Goal: Check status: Check status

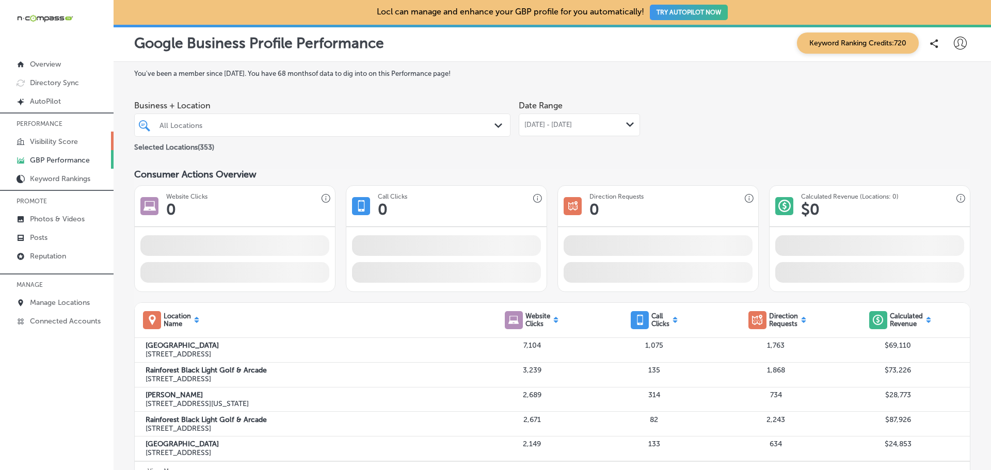
click at [68, 138] on p "Visibility Score" at bounding box center [54, 141] width 48 height 9
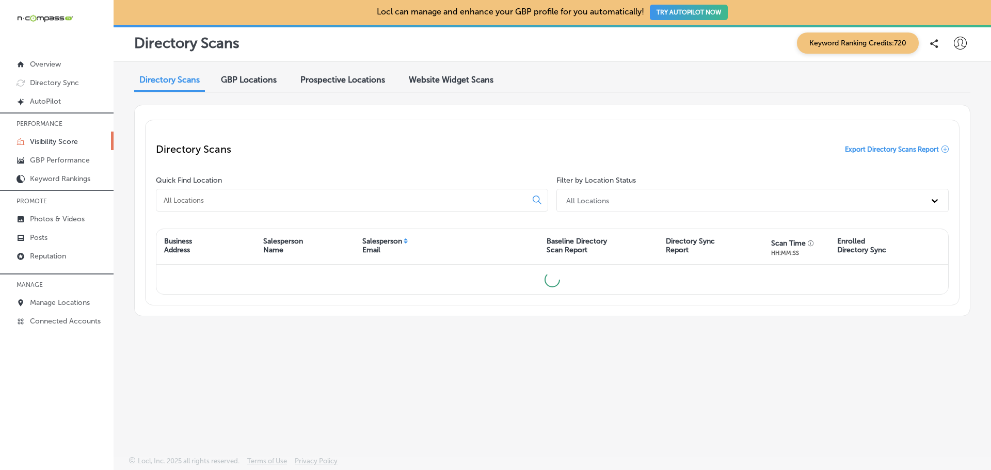
click at [231, 198] on input at bounding box center [344, 200] width 362 height 9
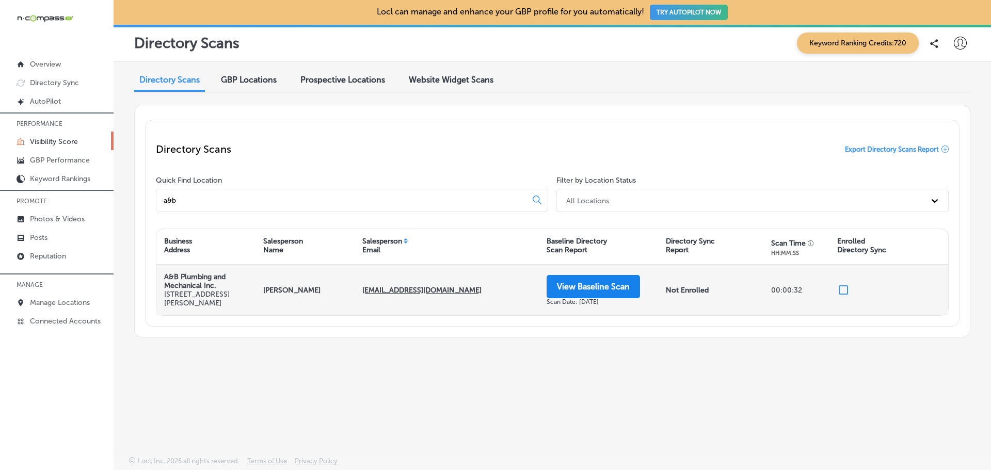
type input "a&b"
click at [578, 284] on button "View Baseline Scan" at bounding box center [592, 286] width 93 height 23
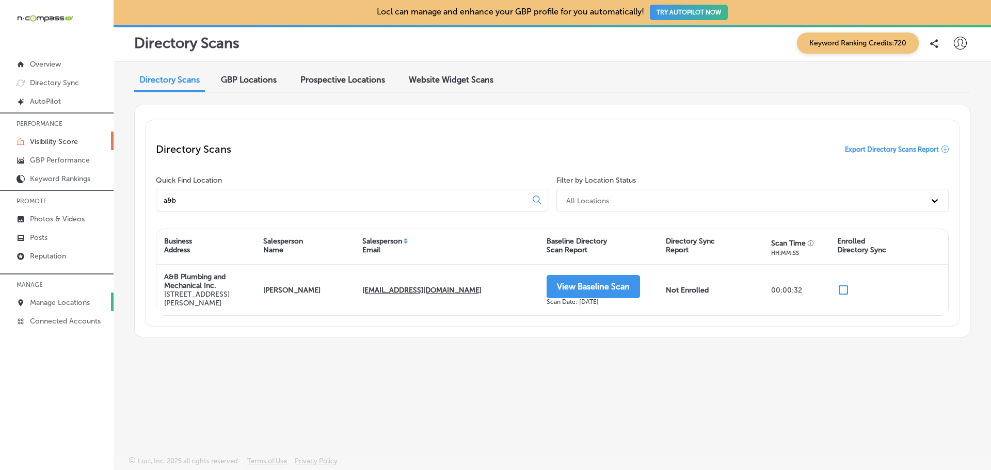
click at [46, 297] on link "Manage Locations" at bounding box center [57, 302] width 114 height 19
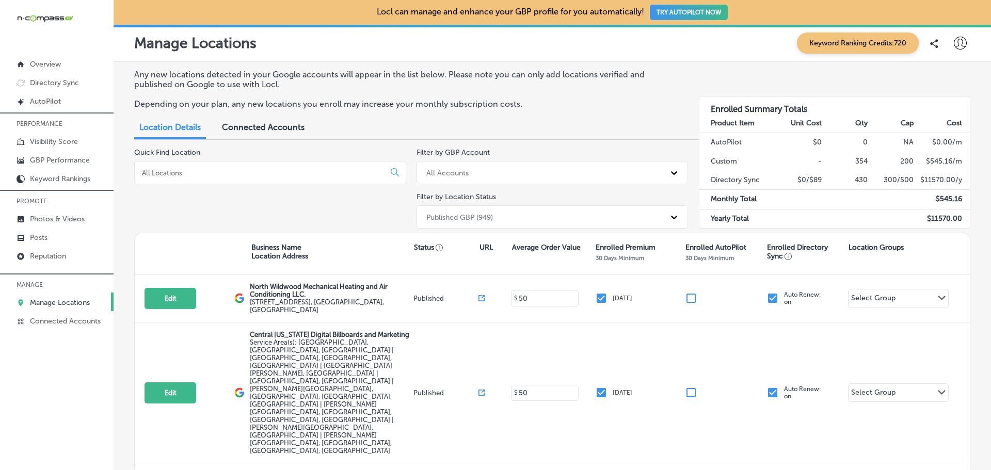
click at [186, 182] on div at bounding box center [270, 172] width 272 height 23
click at [191, 173] on input at bounding box center [261, 172] width 241 height 9
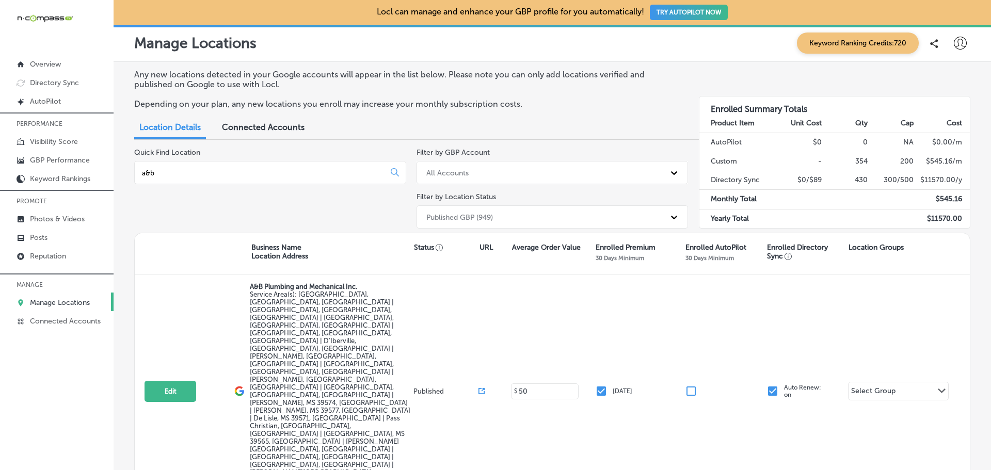
type input "a&b"
drag, startPoint x: 179, startPoint y: 169, endPoint x: 58, endPoint y: 165, distance: 120.8
click at [58, 165] on div "iconmonstr-menu-thin copy Created with Sketch. Overview Directory Sync Created …" at bounding box center [495, 235] width 991 height 470
click at [58, 162] on p "GBP Performance" at bounding box center [60, 160] width 60 height 9
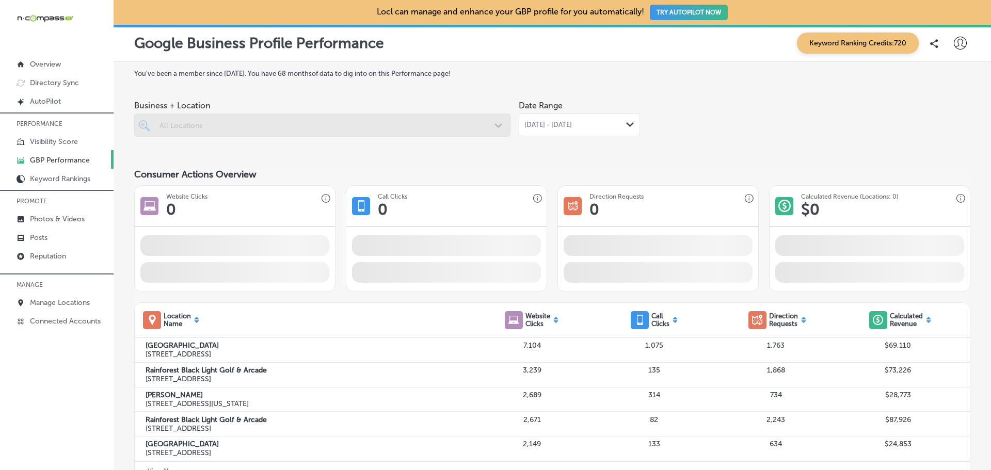
click at [282, 125] on div at bounding box center [322, 125] width 376 height 23
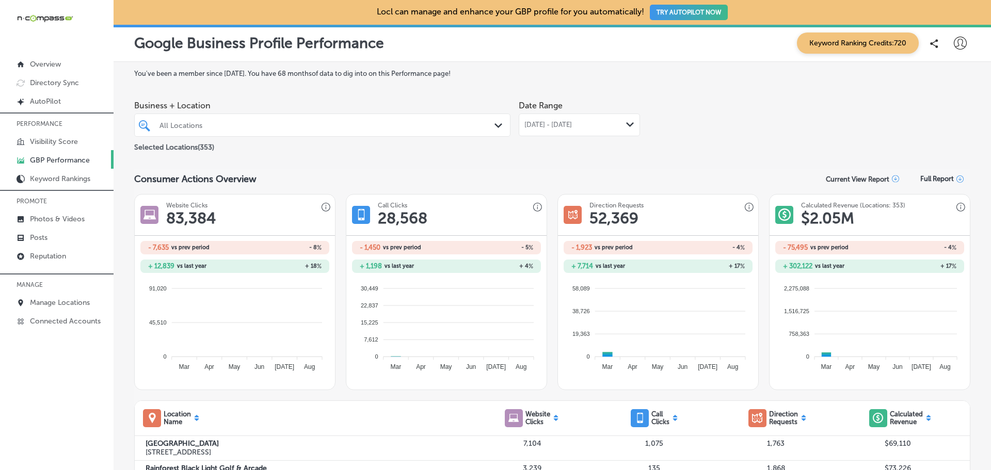
click at [474, 121] on div "All Locations" at bounding box center [327, 125] width 336 height 9
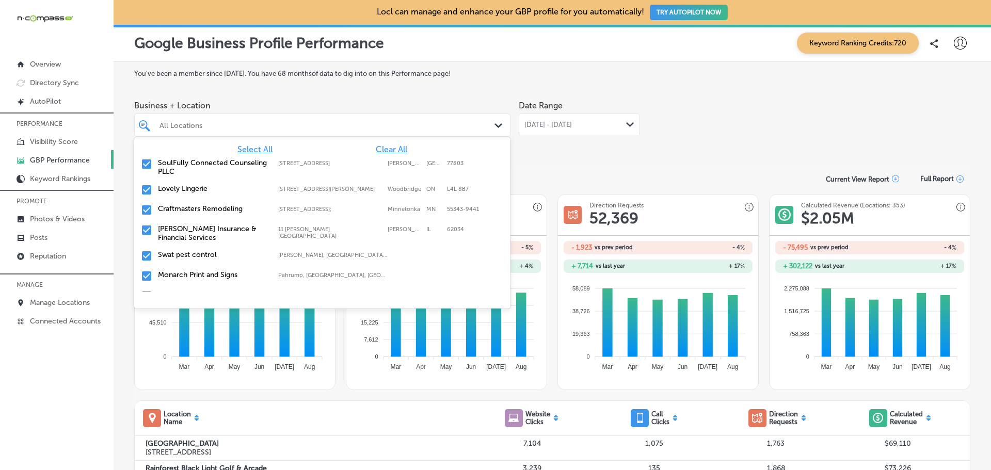
click at [376, 152] on span "Clear All" at bounding box center [391, 149] width 31 height 10
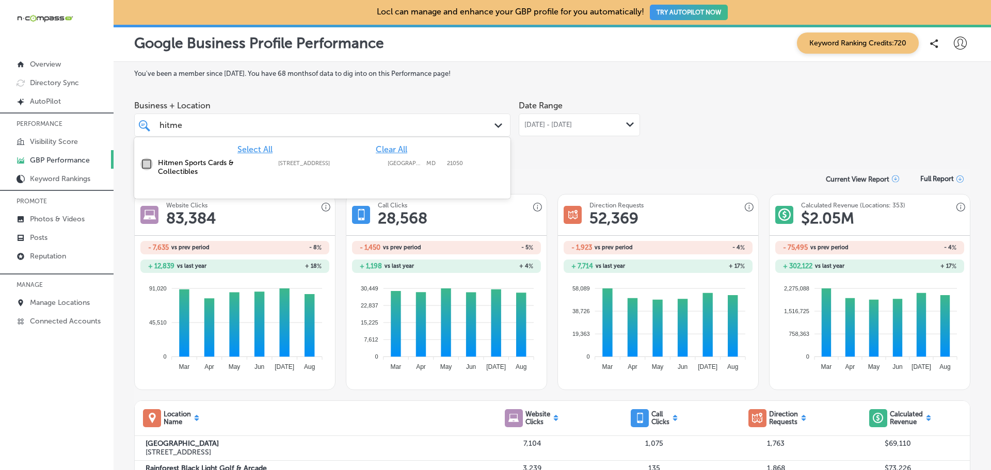
click at [146, 163] on input "checkbox" at bounding box center [146, 164] width 12 height 12
type input "hitme"
click at [577, 119] on div "[DATE] - [DATE] Path Created with Sketch." at bounding box center [578, 125] width 121 height 23
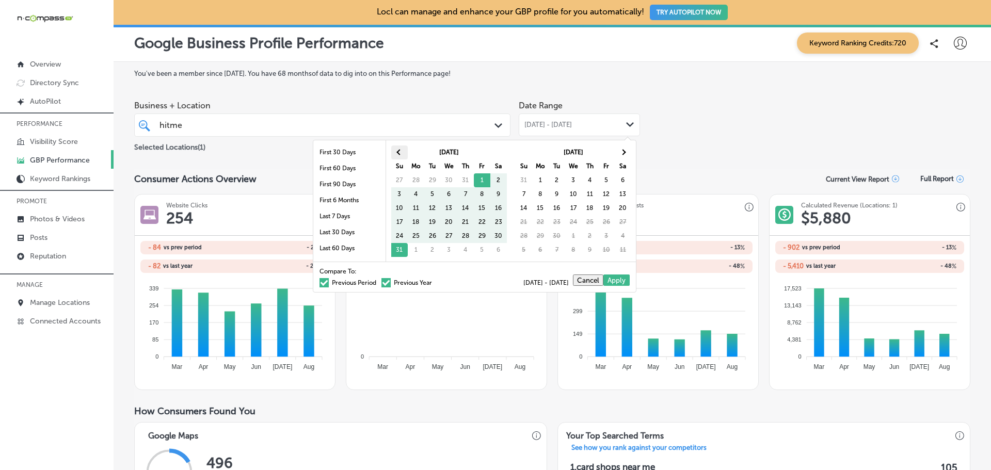
click at [393, 154] on th at bounding box center [399, 152] width 17 height 14
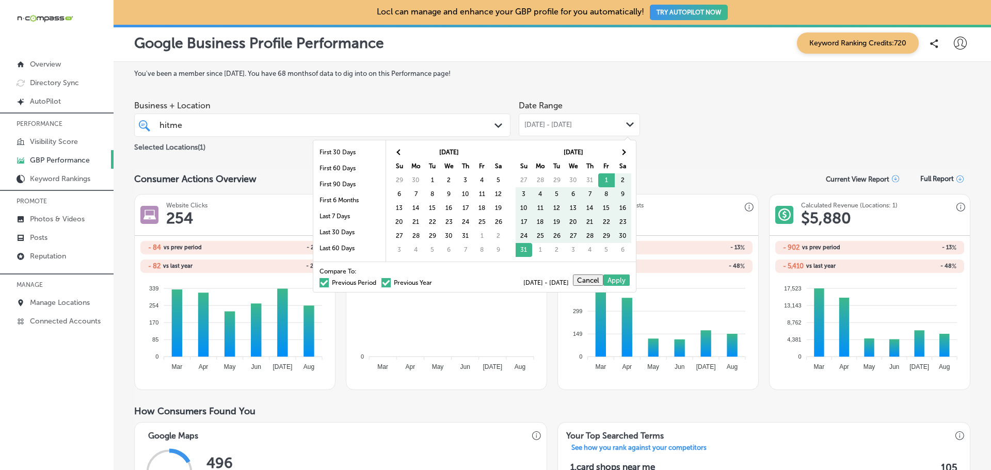
click at [393, 154] on th at bounding box center [399, 152] width 17 height 14
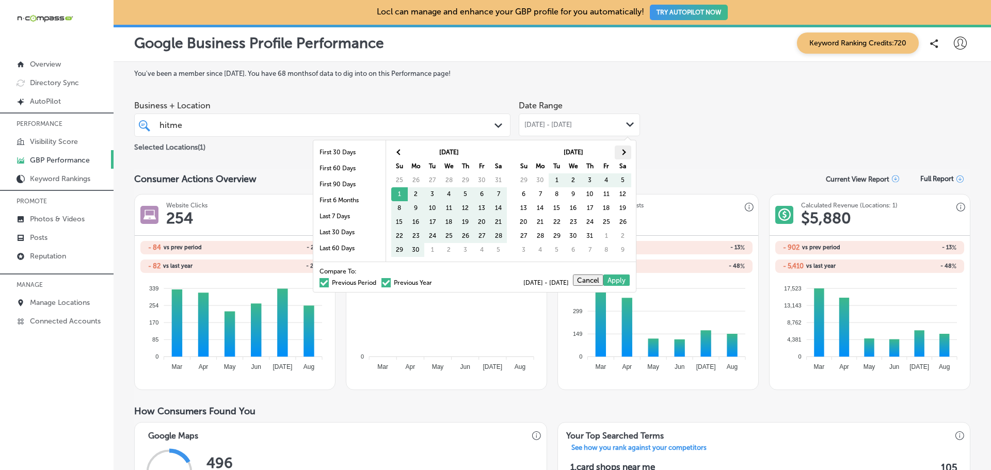
click at [621, 153] on span at bounding box center [623, 152] width 6 height 6
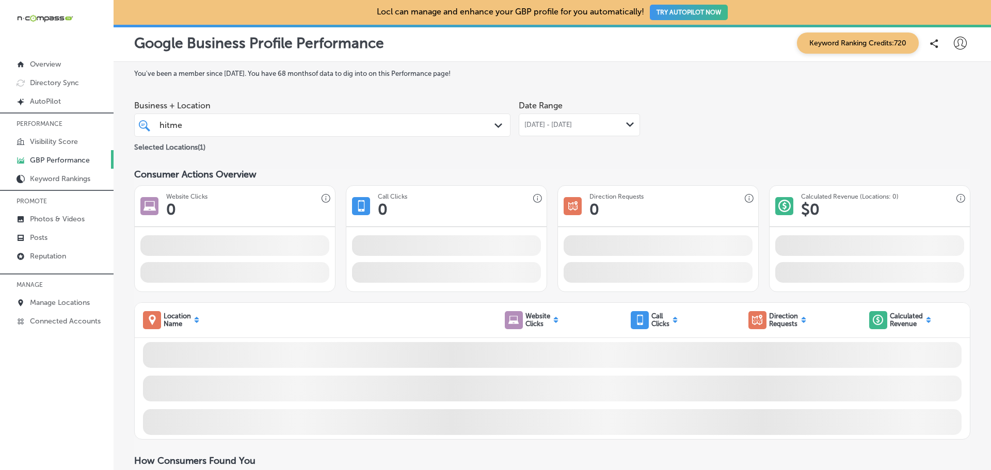
click at [272, 124] on div "hitme hitme" at bounding box center [305, 125] width 295 height 14
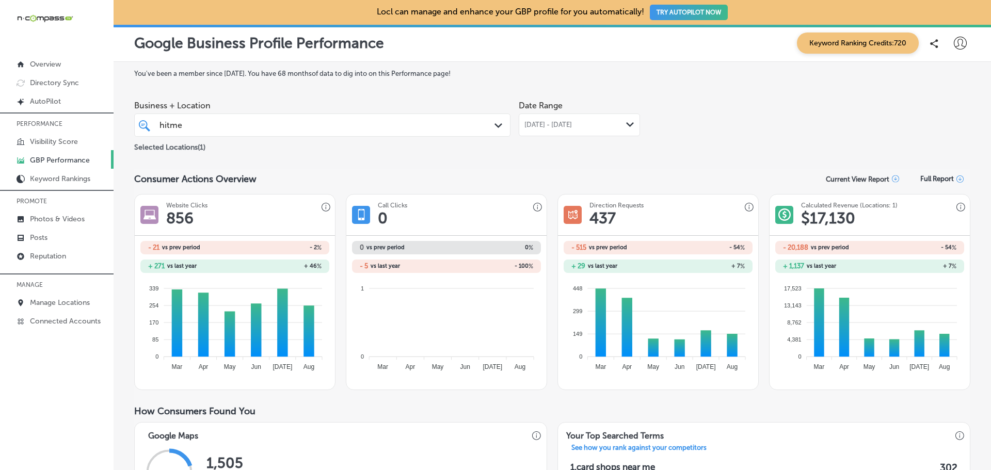
click at [546, 132] on div "[DATE] - [DATE] Path Created with Sketch." at bounding box center [578, 125] width 121 height 23
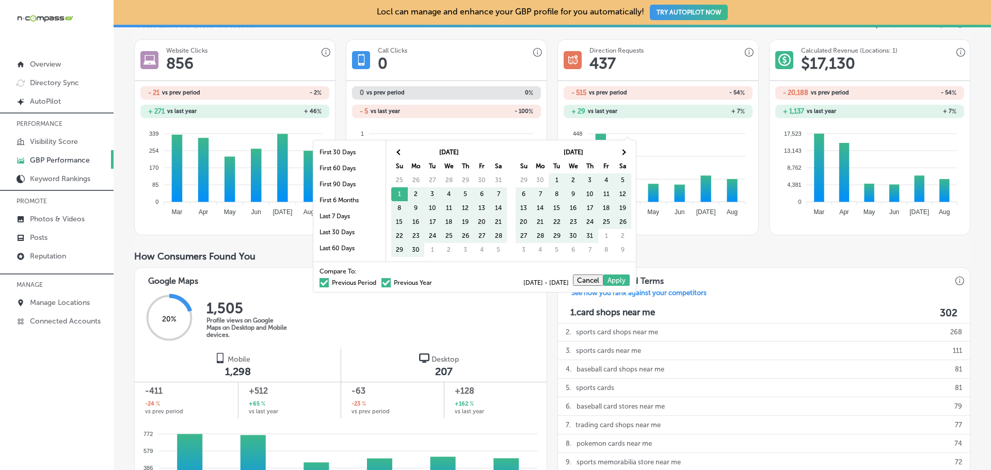
scroll to position [206, 0]
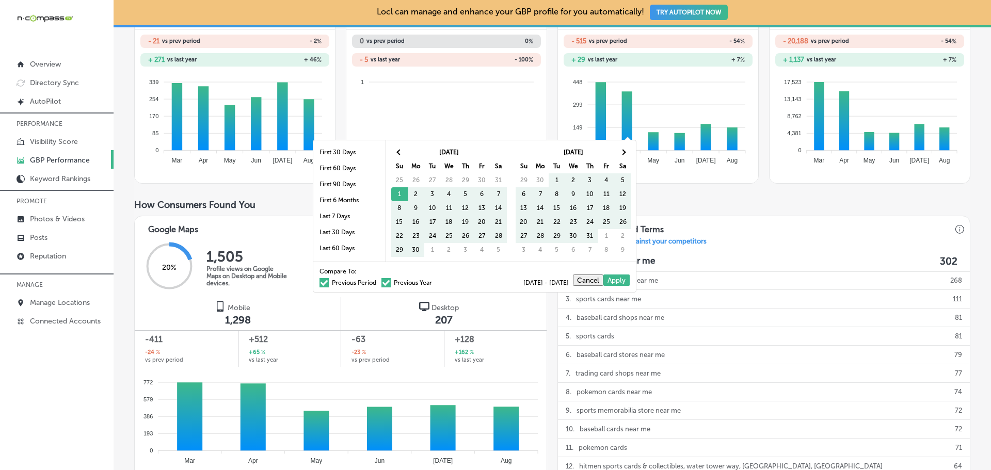
click at [319, 282] on span at bounding box center [323, 282] width 9 height 9
click at [378, 281] on input "Previous Period" at bounding box center [378, 281] width 0 height 0
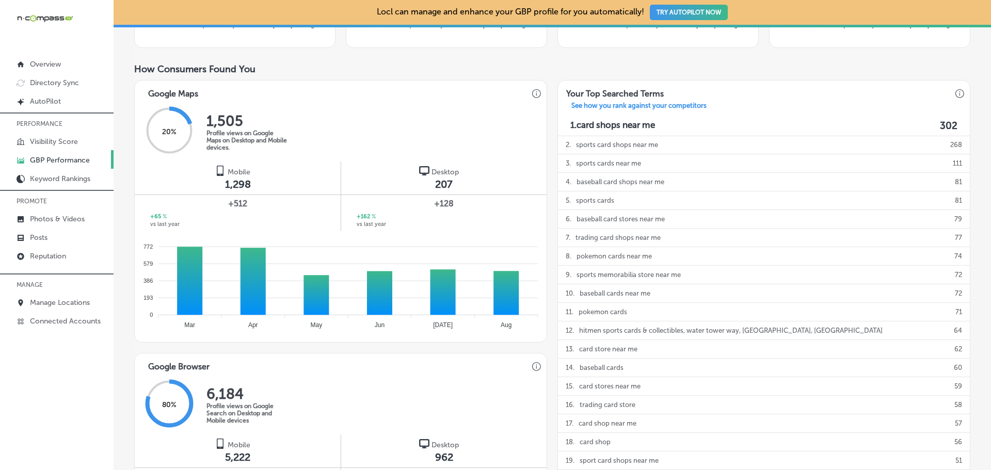
scroll to position [516, 0]
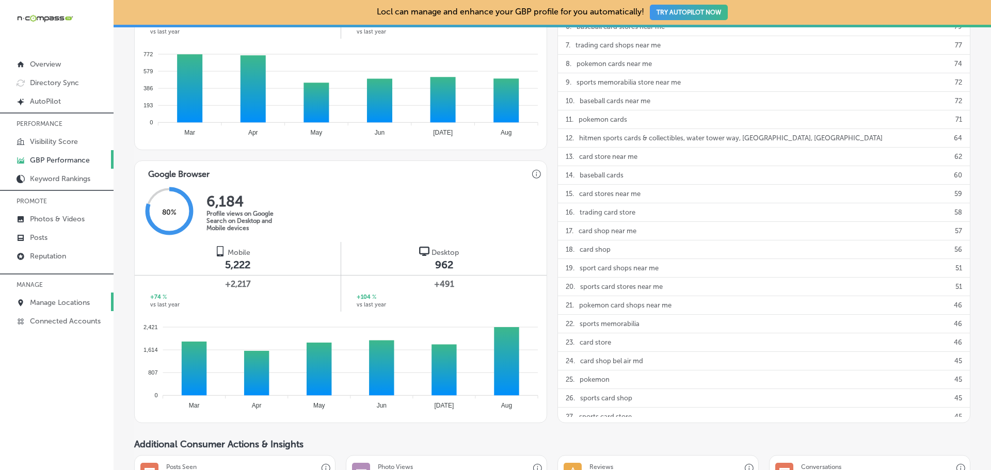
click at [72, 306] on p "Manage Locations" at bounding box center [60, 302] width 60 height 9
